Goal: Ask a question: Seek information or help from site administrators or community

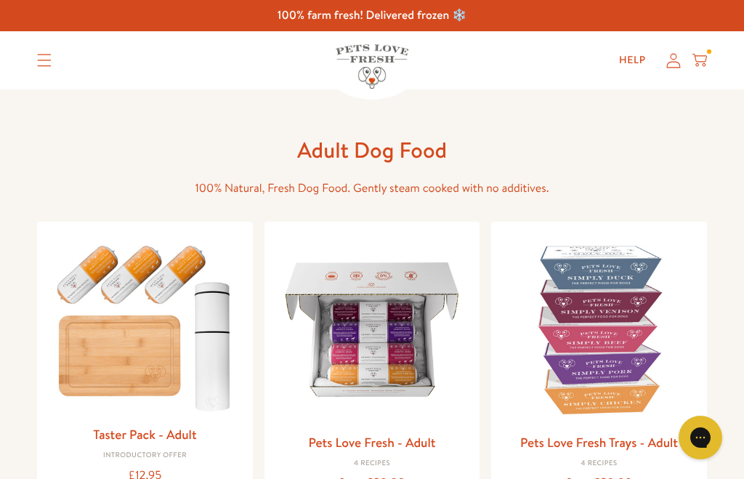
click at [647, 57] on link "Help" at bounding box center [633, 60] width 50 height 29
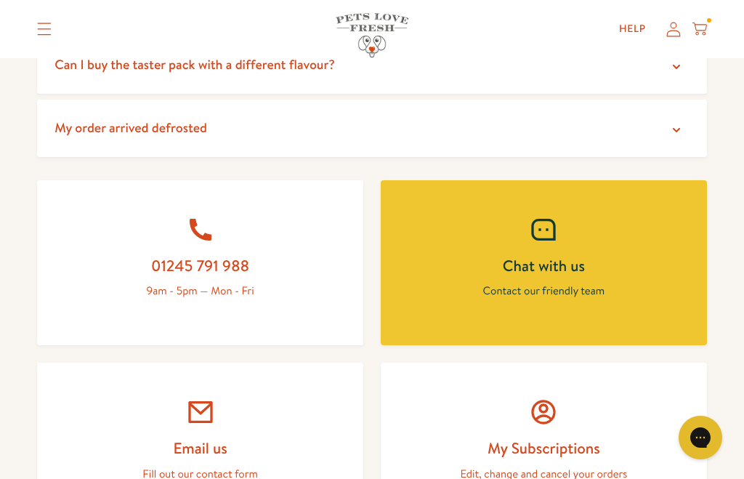
scroll to position [534, 0]
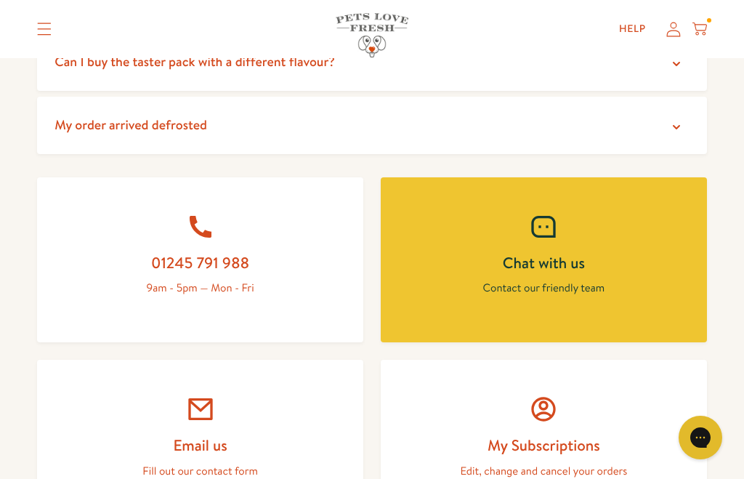
click at [565, 230] on div at bounding box center [544, 226] width 257 height 29
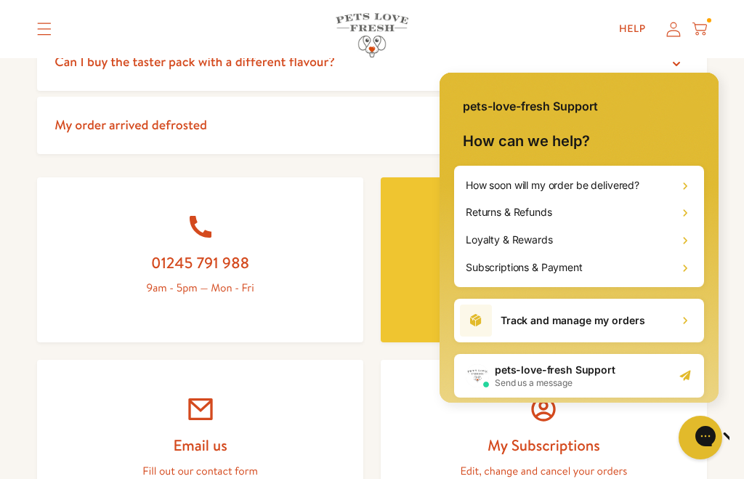
click at [585, 375] on h2 "pets-love-fresh Support" at bounding box center [555, 370] width 121 height 15
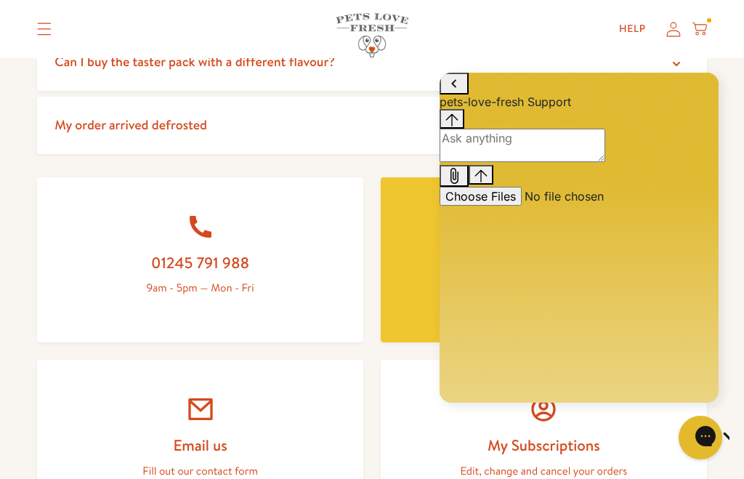
click at [515, 162] on textarea "live chat message input" at bounding box center [523, 145] width 166 height 33
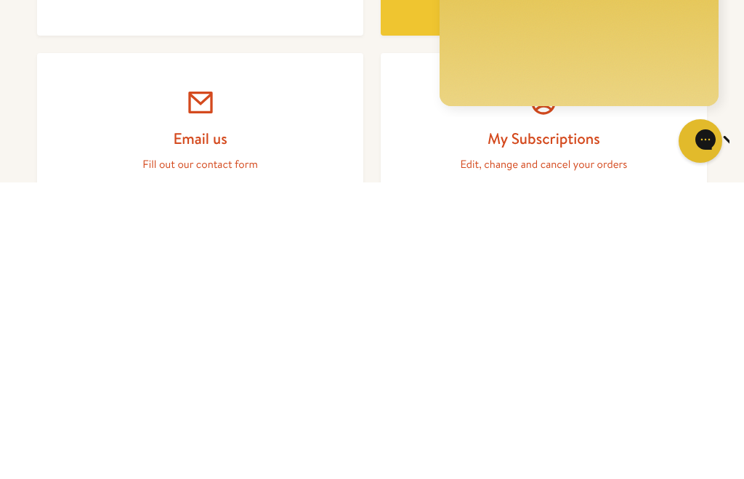
type textarea "Hi, my [DEMOGRAPHIC_DATA] [PERSON_NAME] weighs 4 kg, how much should I be feedi…"
click at [744, 132] on div "Gorgias live chat" at bounding box center [752, 141] width 15 height 18
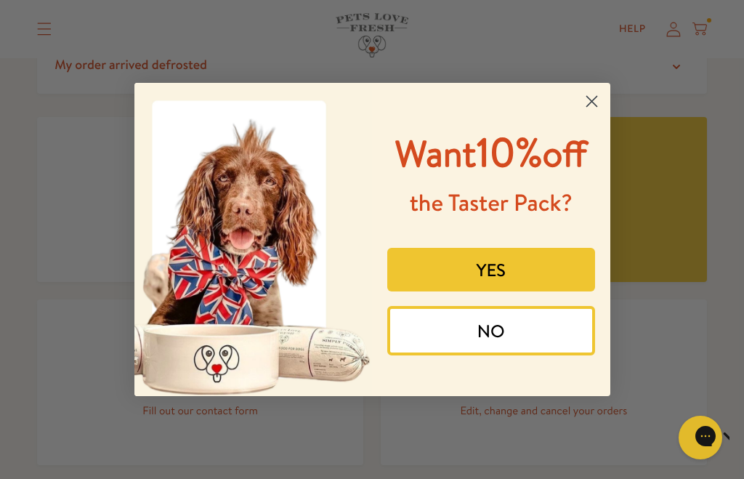
scroll to position [581, 0]
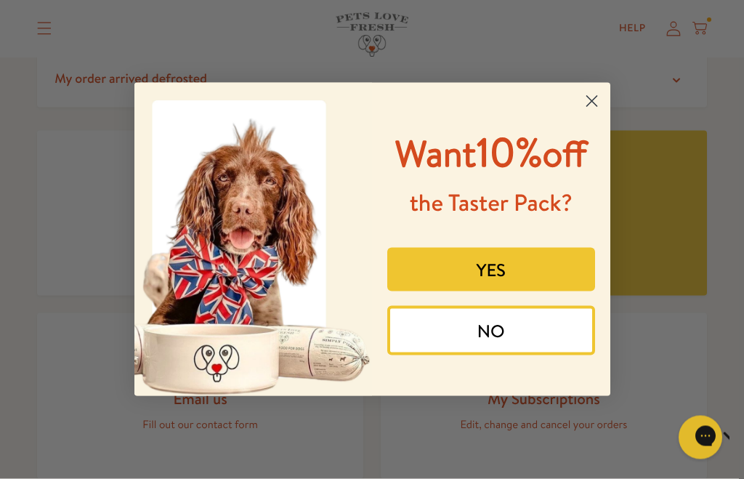
click at [610, 109] on form "Want 10% off the Taster Pack? YES NO Submit" at bounding box center [372, 239] width 476 height 313
click at [595, 113] on circle "Close dialog" at bounding box center [591, 101] width 24 height 24
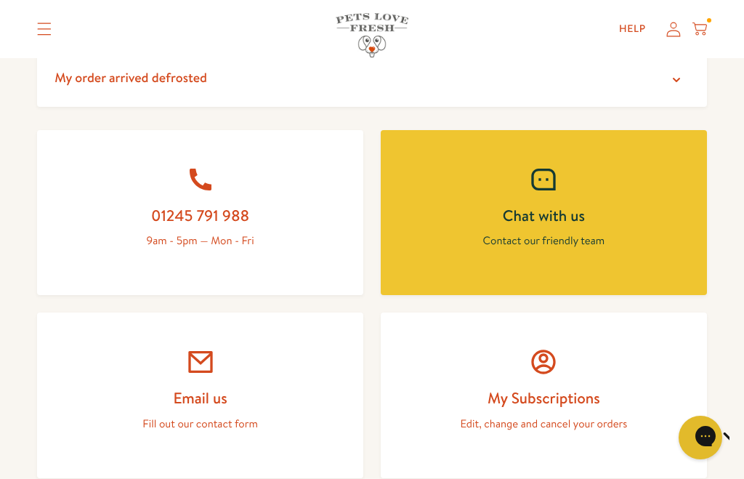
click at [572, 186] on div at bounding box center [544, 179] width 257 height 29
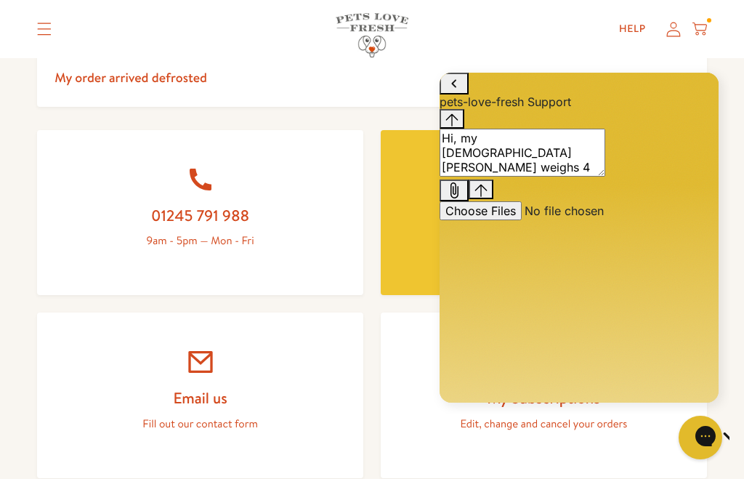
click at [488, 196] on icon "Send message" at bounding box center [481, 190] width 12 height 12
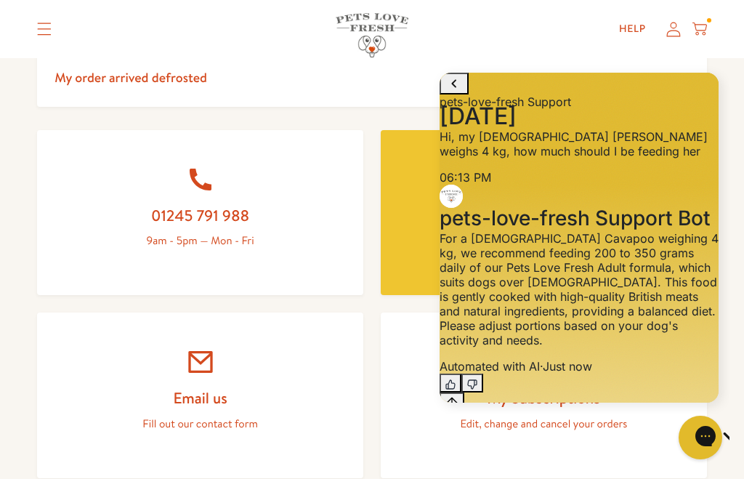
scroll to position [87, 0]
click at [512, 425] on textarea "live chat message input" at bounding box center [523, 428] width 166 height 33
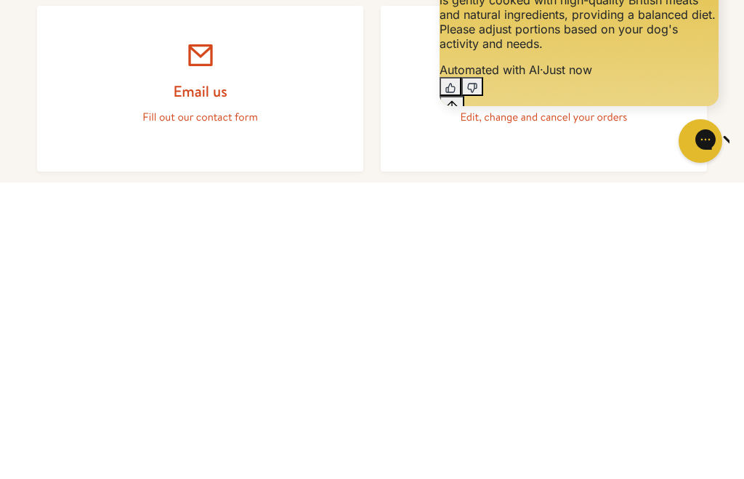
scroll to position [85, 0]
type textarea "Ok that’s great thank you"
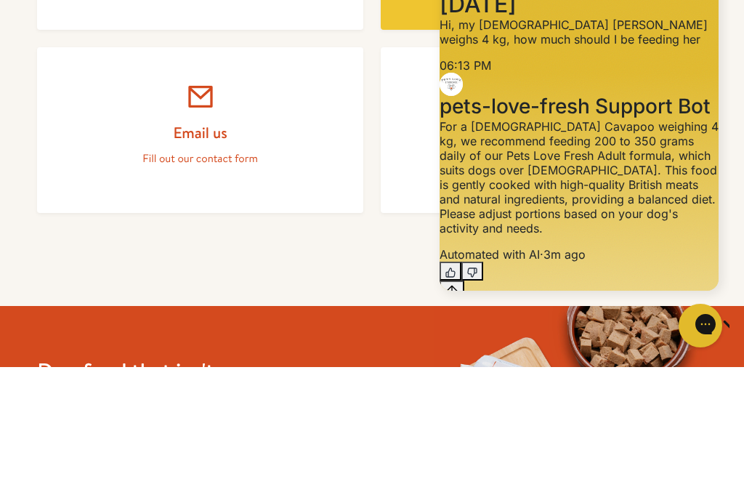
scroll to position [848, 0]
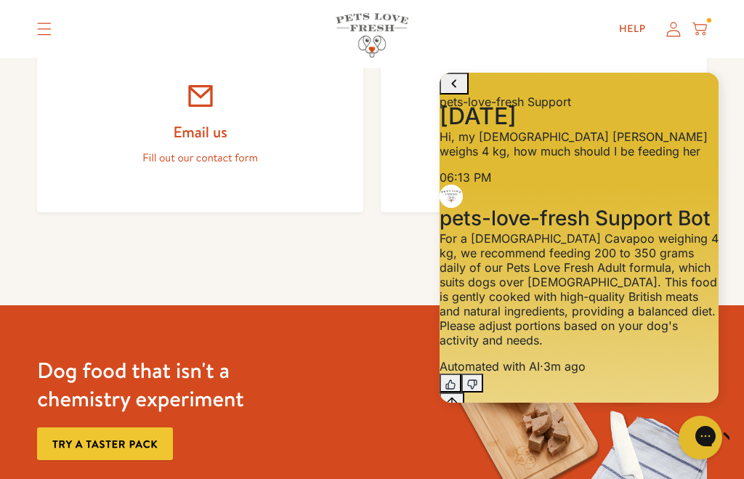
click at [552, 478] on img at bounding box center [571, 408] width 273 height 206
